Goal: Navigation & Orientation: Find specific page/section

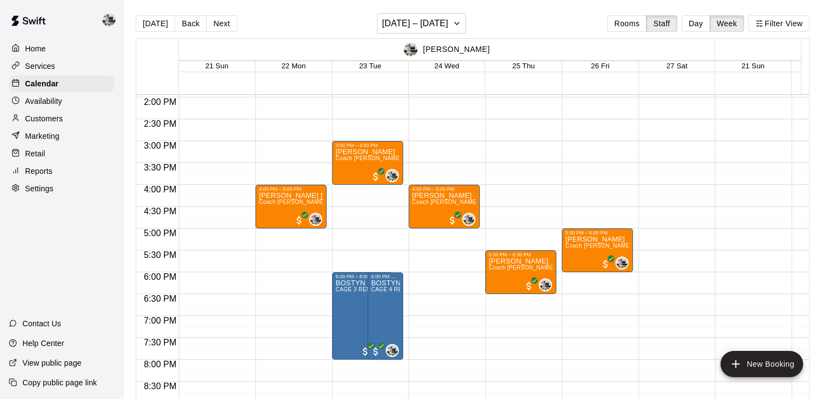
scroll to position [608, 0]
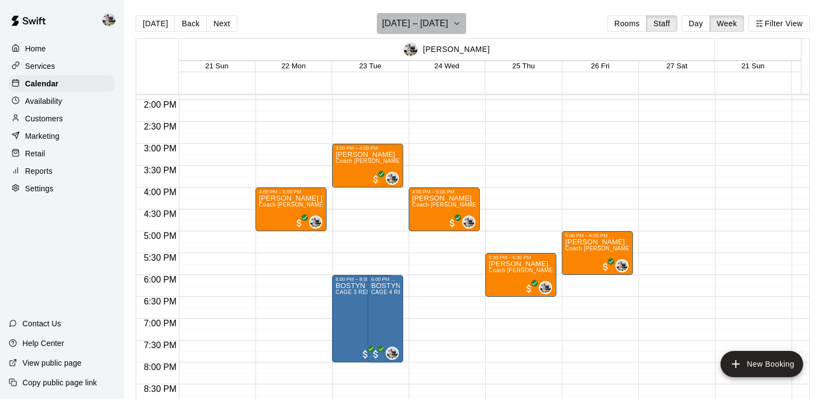
click at [448, 16] on h6 "[DATE] – [DATE]" at bounding box center [415, 23] width 66 height 15
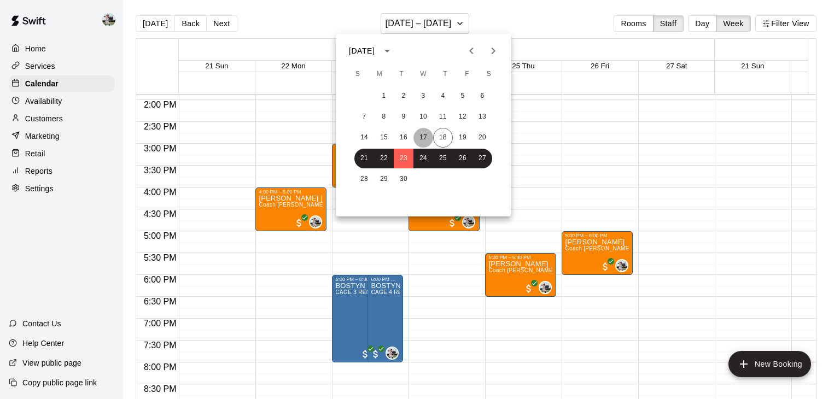
click at [416, 134] on button "17" at bounding box center [424, 138] width 20 height 20
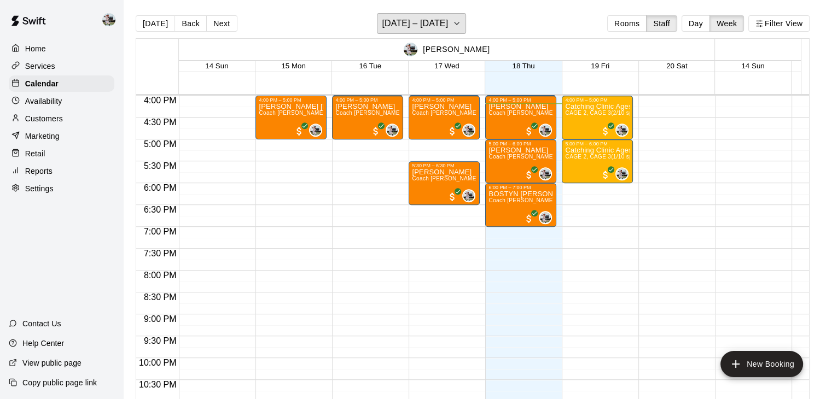
scroll to position [700, 0]
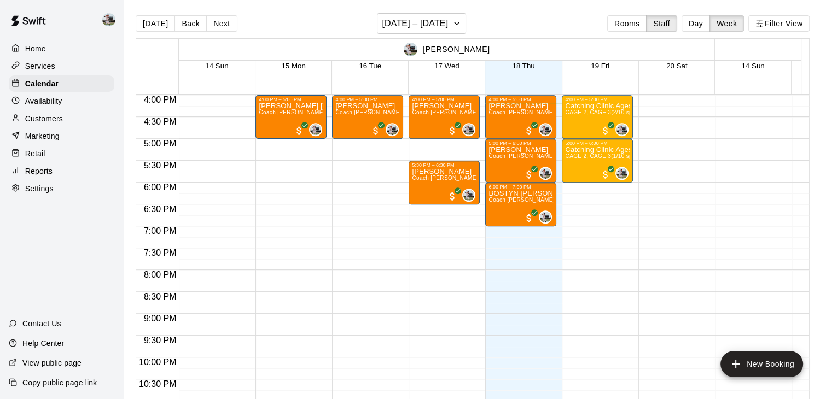
click at [49, 51] on div "Home" at bounding box center [62, 48] width 106 height 16
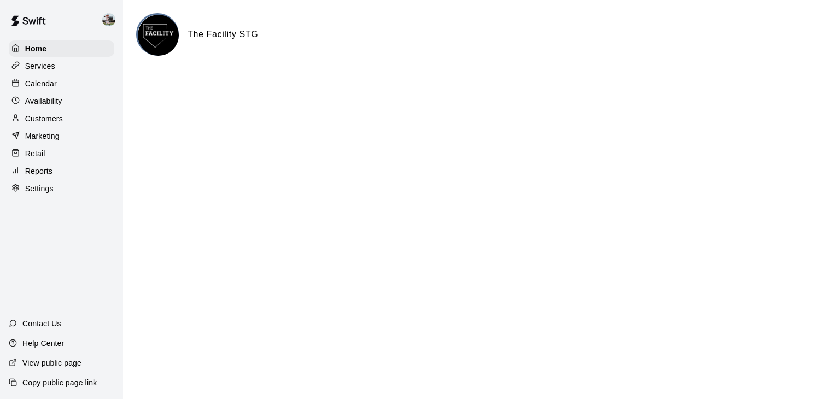
click at [48, 89] on p "Calendar" at bounding box center [41, 83] width 32 height 11
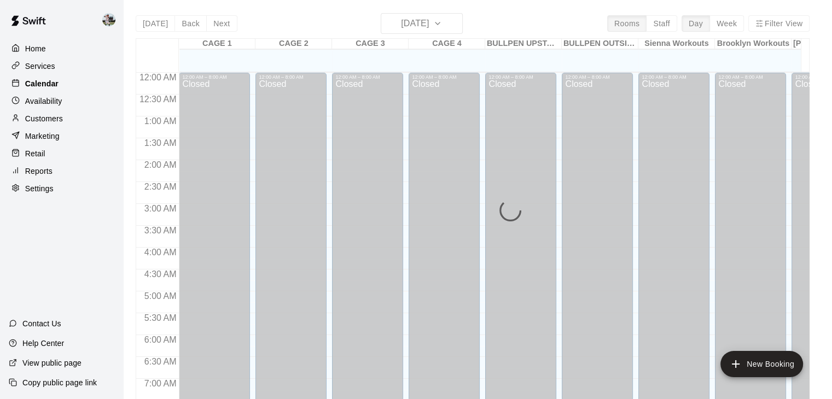
scroll to position [678, 0]
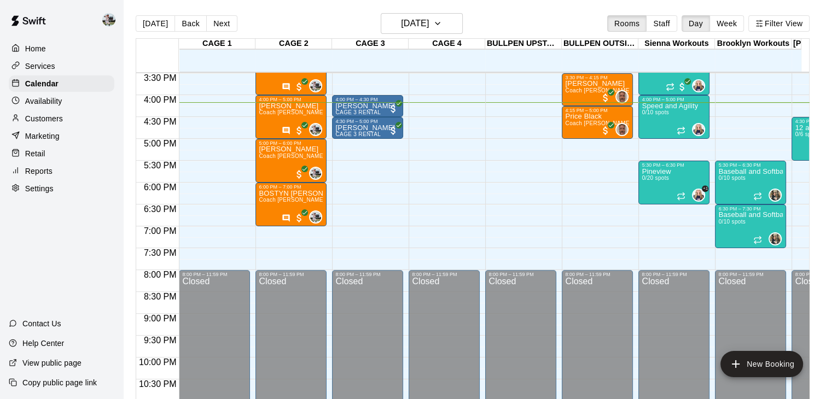
click at [50, 109] on div "Availability" at bounding box center [62, 101] width 106 height 16
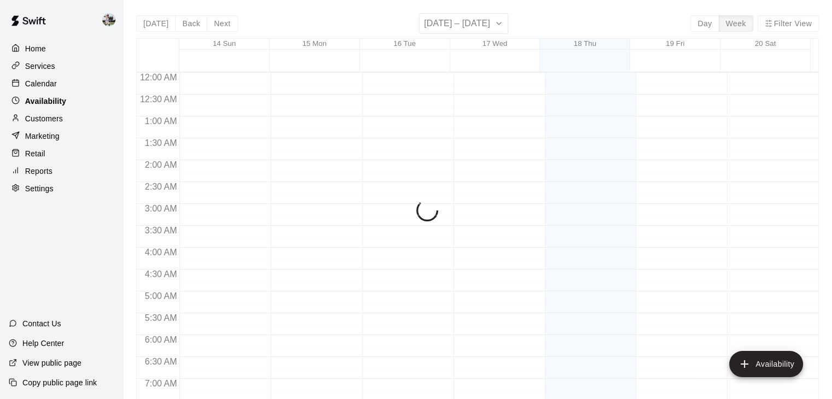
scroll to position [708, 0]
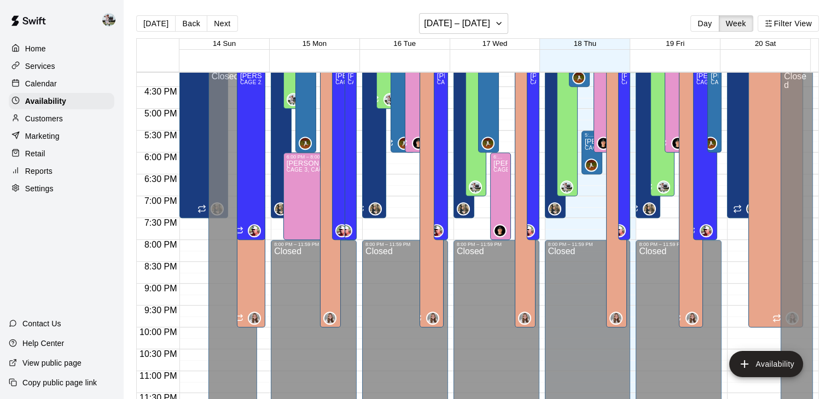
click at [52, 142] on p "Marketing" at bounding box center [42, 136] width 34 height 11
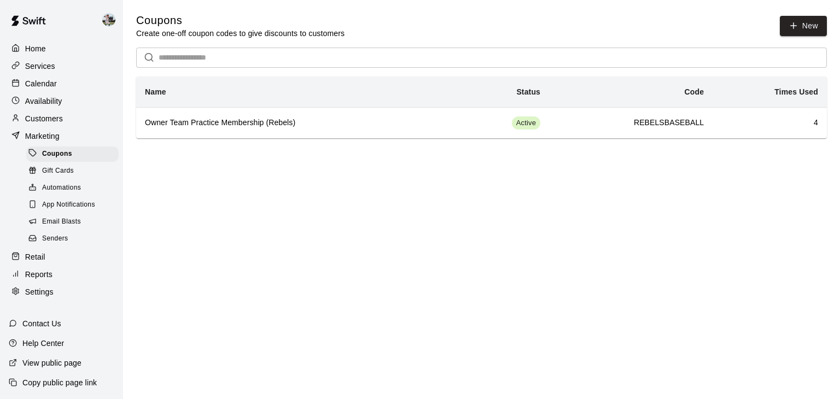
click at [70, 228] on span "Email Blasts" at bounding box center [61, 222] width 39 height 11
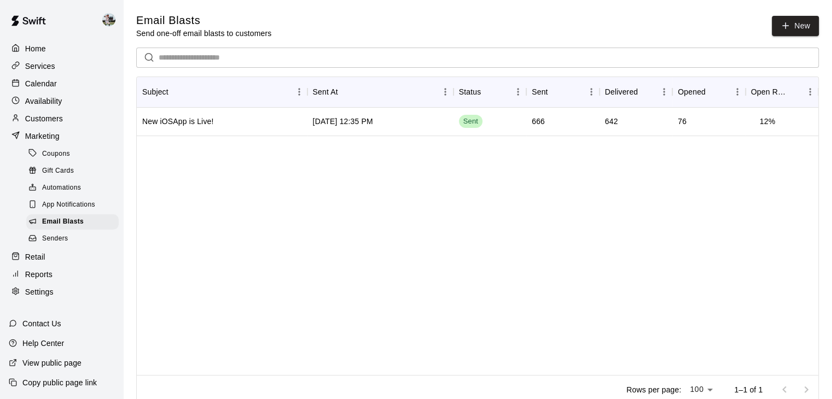
click at [48, 99] on p "Availability" at bounding box center [43, 101] width 37 height 11
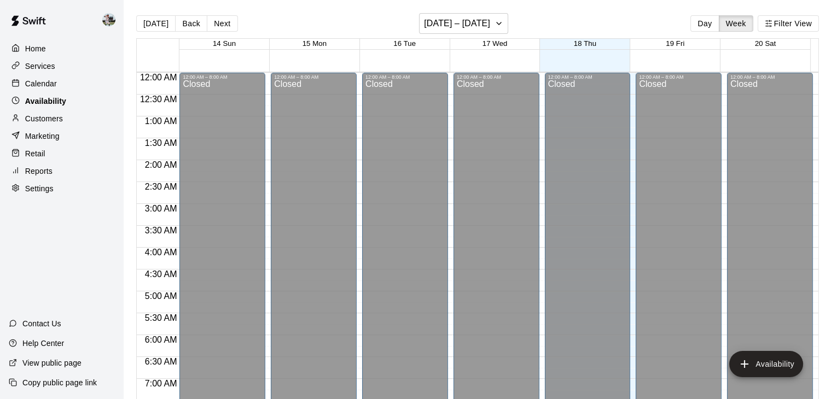
scroll to position [708, 0]
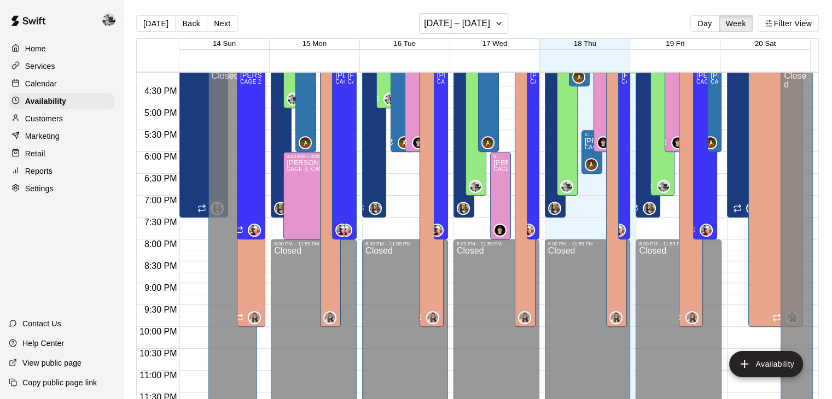
click at [53, 79] on div "Calendar" at bounding box center [62, 83] width 106 height 16
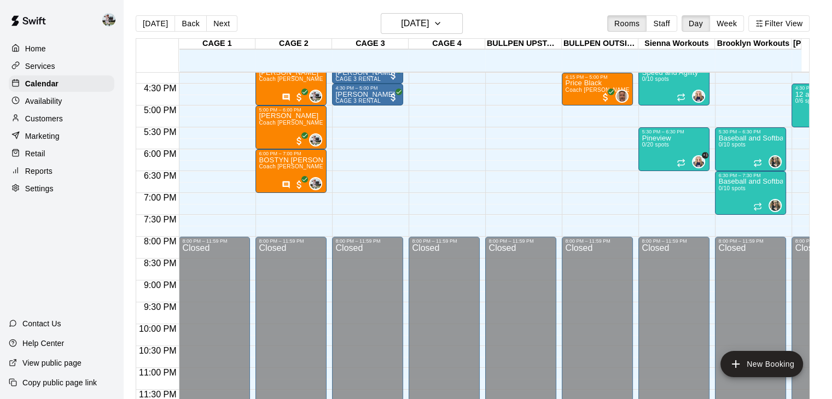
scroll to position [645, 0]
